Goal: Transaction & Acquisition: Download file/media

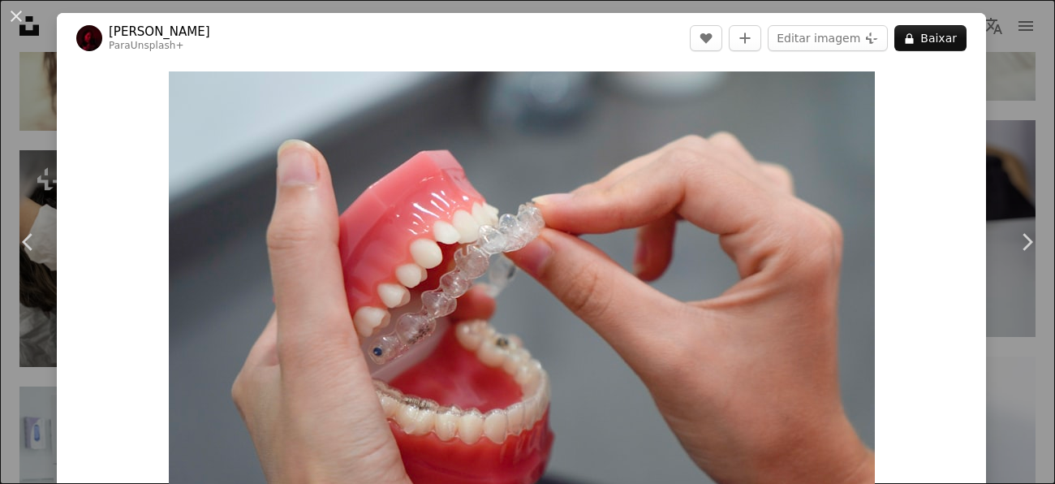
scroll to position [1308, 0]
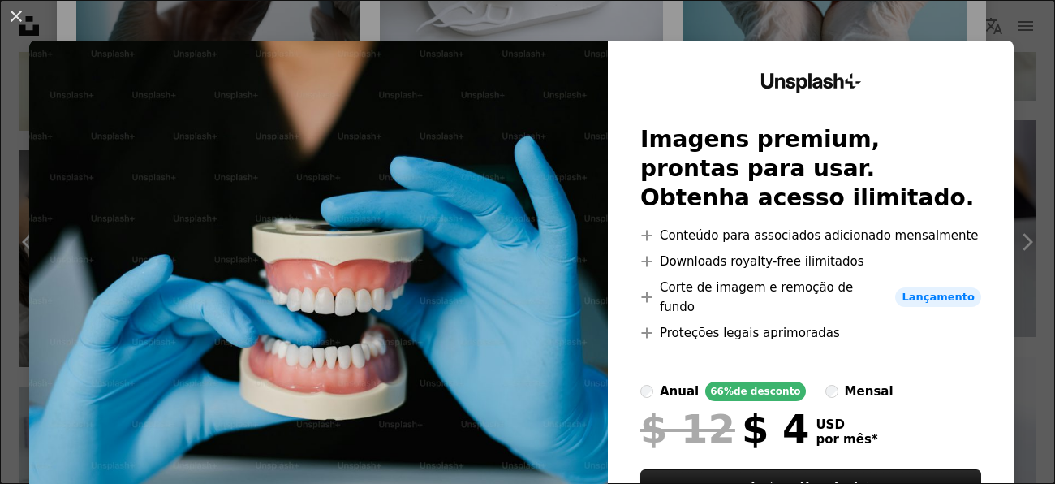
click at [812, 29] on div "An X shape Unsplash+ Imagens premium, prontas para usar. Obtenha acesso ilimita…" at bounding box center [527, 242] width 1055 height 484
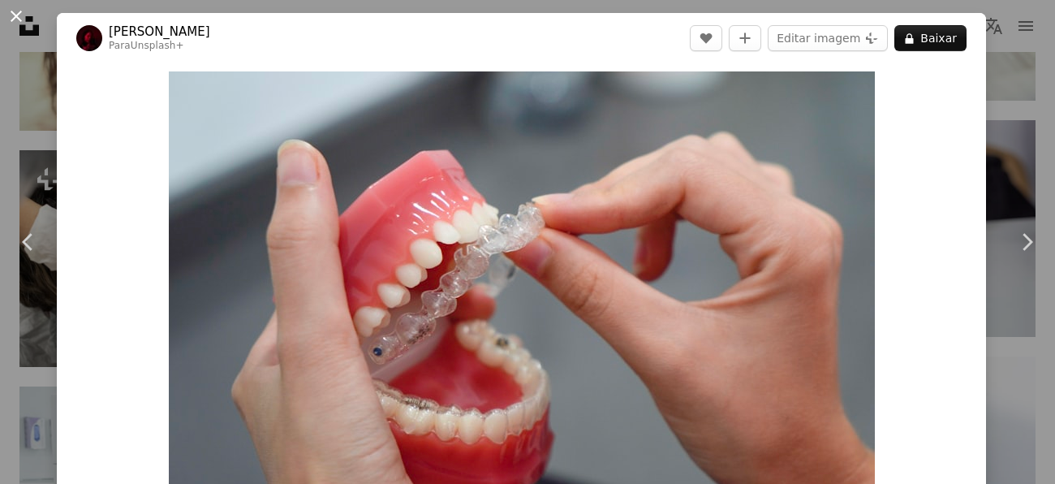
click at [15, 18] on button "An X shape" at bounding box center [15, 15] width 19 height 19
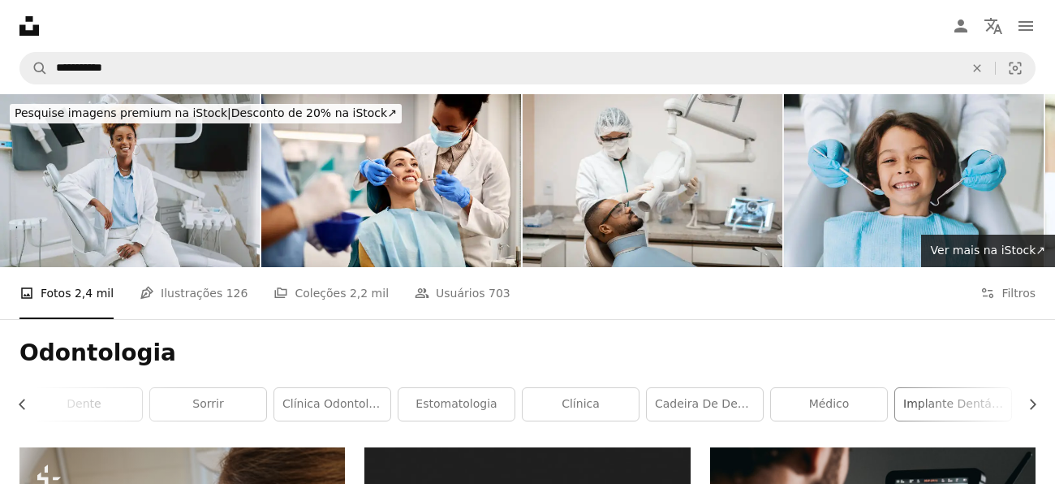
click at [973, 403] on link "implante dentário" at bounding box center [953, 404] width 116 height 32
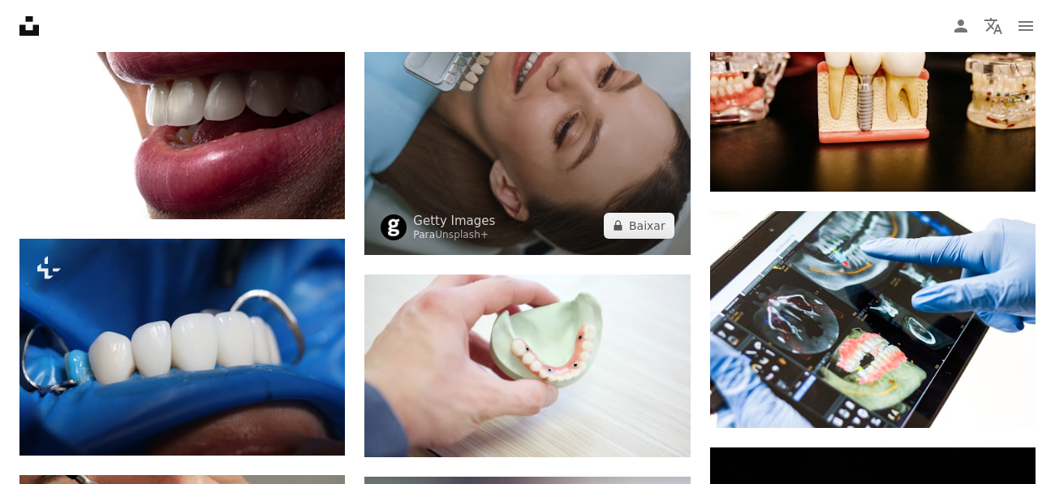
scroll to position [924, 0]
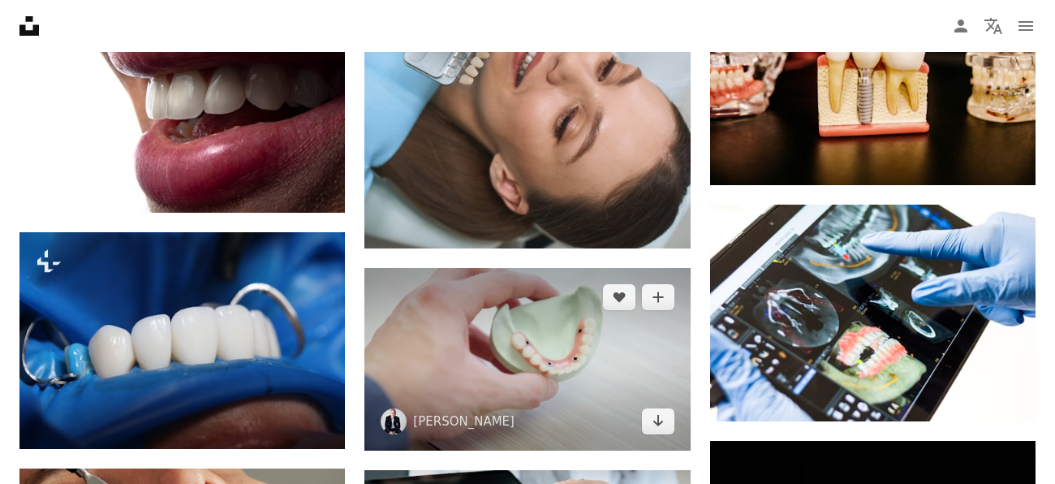
click at [555, 324] on img at bounding box center [526, 359] width 325 height 183
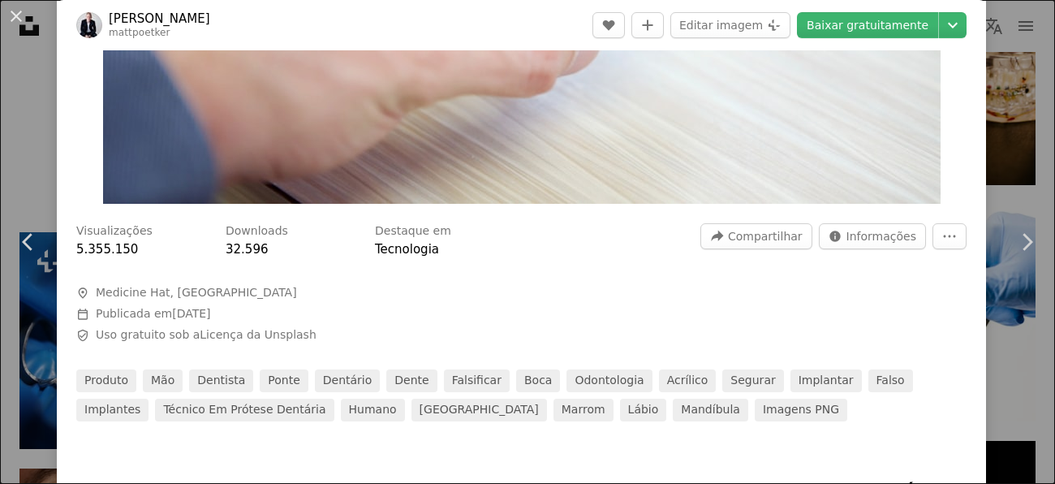
scroll to position [453, 0]
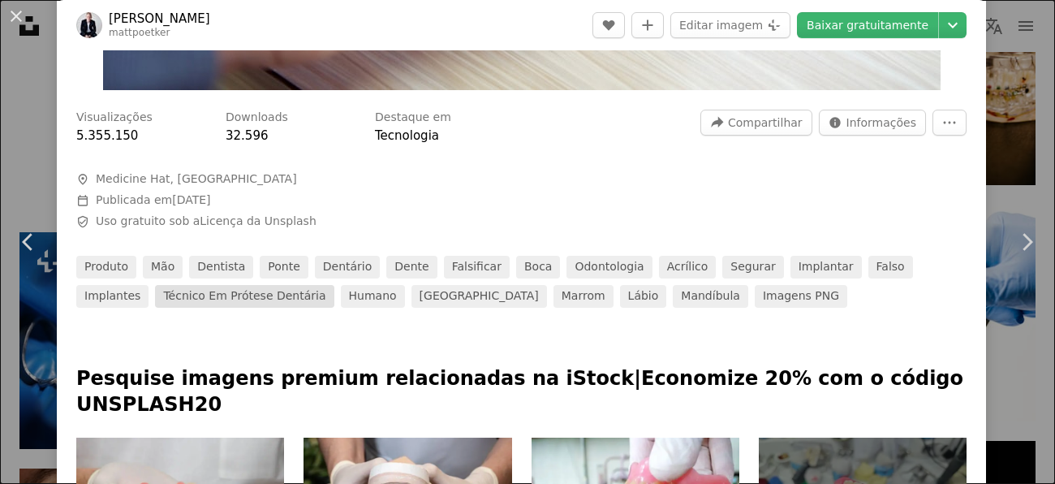
click at [167, 293] on link "técnico em prótese dentária" at bounding box center [244, 296] width 179 height 23
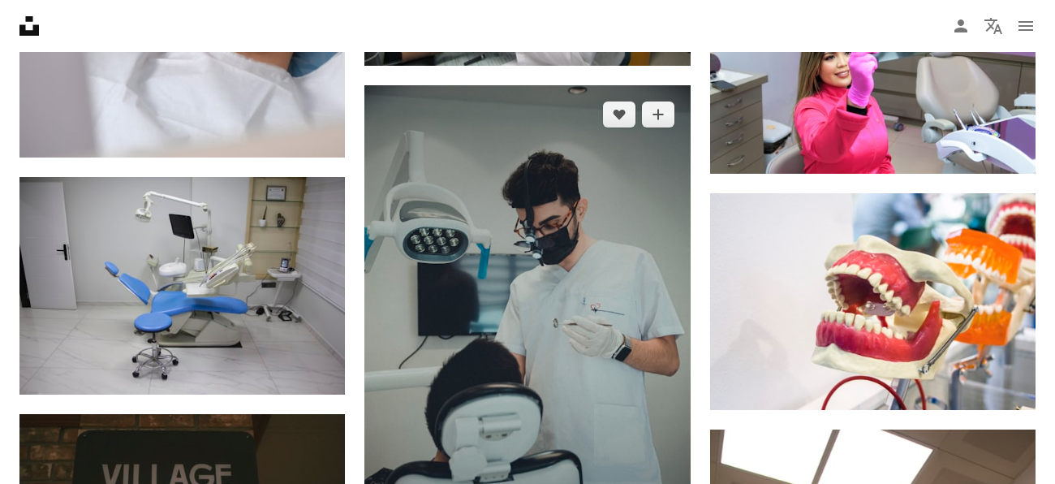
scroll to position [8634, 0]
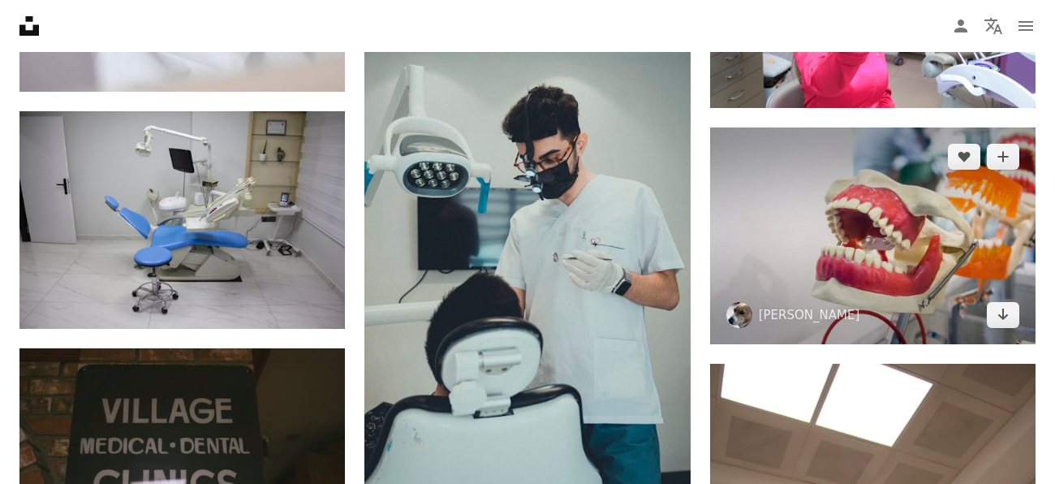
click at [900, 240] on img at bounding box center [872, 235] width 325 height 217
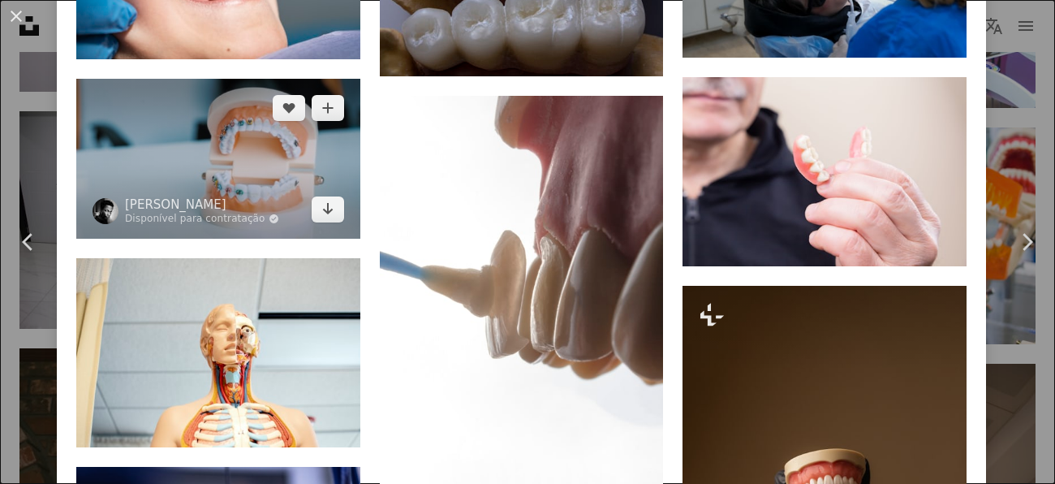
scroll to position [8264, 0]
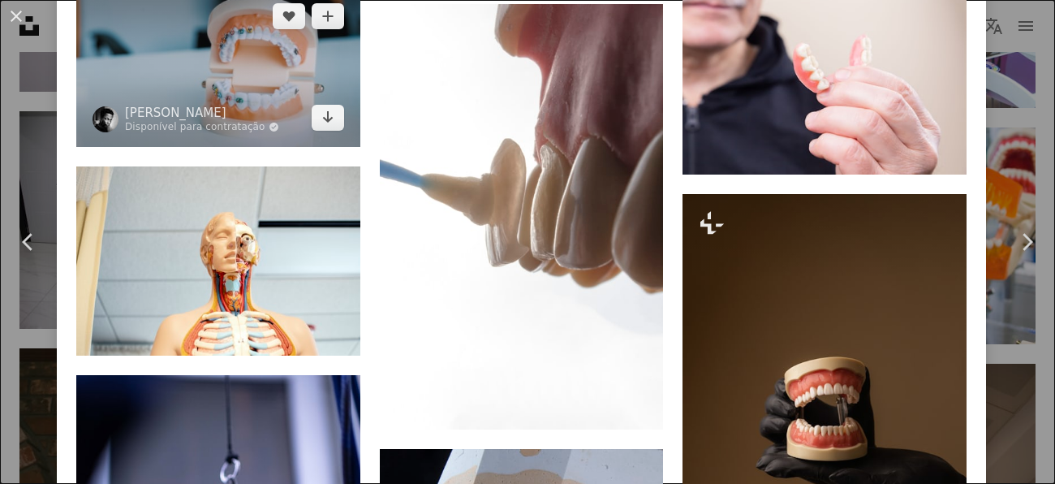
click at [159, 142] on img at bounding box center [218, 67] width 284 height 160
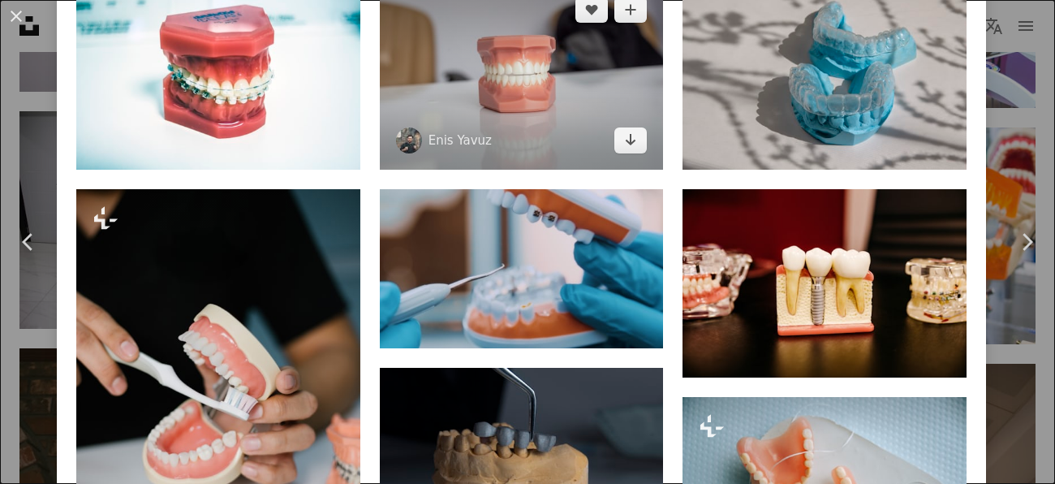
scroll to position [1183, 0]
